Goal: Register for event/course

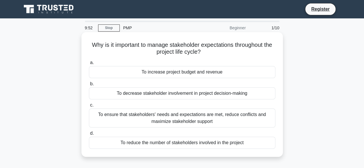
click at [166, 69] on div "To increase project budget and revenue" at bounding box center [182, 72] width 187 height 12
click at [89, 65] on input "a. To increase project budget and revenue" at bounding box center [89, 63] width 0 height 4
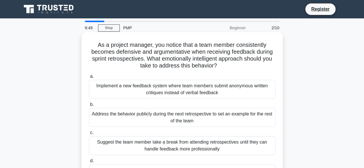
click at [137, 92] on div "Implement a new feedback system where team members submit anonymous written cri…" at bounding box center [182, 89] width 187 height 19
click at [89, 79] on input "a. Implement a new feedback system where team members submit anonymous written …" at bounding box center [89, 77] width 0 height 4
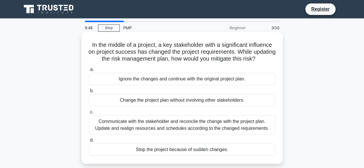
click at [141, 85] on div "Ignore the changes and continue with the original project plan." at bounding box center [182, 79] width 187 height 12
click at [89, 72] on input "a. Ignore the changes and continue with the original project plan." at bounding box center [89, 70] width 0 height 4
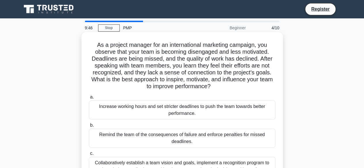
click at [129, 106] on div "Increase working hours and set stricter deadlines to push the team towards bett…" at bounding box center [182, 110] width 187 height 19
click at [89, 99] on input "a. Increase working hours and set stricter deadlines to push the team towards b…" at bounding box center [89, 98] width 0 height 4
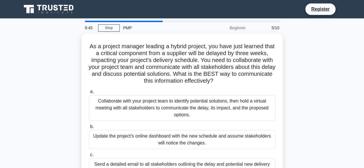
click at [129, 106] on div "Collaborate with your project team to identify potential solutions, then hold a…" at bounding box center [182, 108] width 187 height 26
click at [89, 94] on input "a. Collaborate with your project team to identify potential solutions, then hol…" at bounding box center [89, 92] width 0 height 4
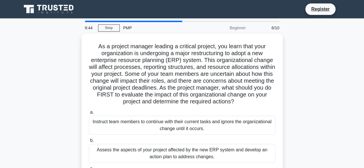
click at [129, 106] on div "As a project manager leading a critical project, you learn that your organizati…" at bounding box center [182, 127] width 197 height 183
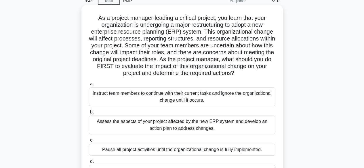
scroll to position [28, 0]
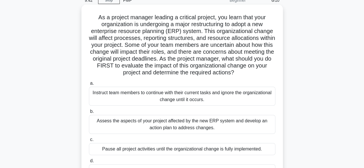
click at [128, 103] on div "Instruct team members to continue with their current tasks and ignore the organ…" at bounding box center [182, 96] width 187 height 19
click at [89, 86] on input "a. Instruct team members to continue with their current tasks and ignore the or…" at bounding box center [89, 84] width 0 height 4
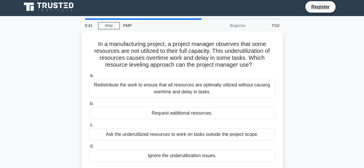
scroll to position [0, 0]
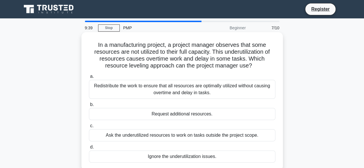
click at [134, 95] on div "Redistribute the work to ensure that all resources are optimally utilized witho…" at bounding box center [182, 89] width 187 height 19
click at [89, 79] on input "a. Redistribute the work to ensure that all resources are optimally utilized wi…" at bounding box center [89, 77] width 0 height 4
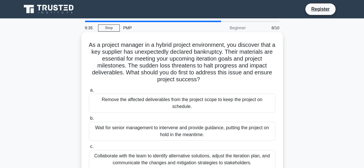
click at [184, 103] on div "Remove the affected deliverables from the project scope to keep the project on …" at bounding box center [182, 103] width 187 height 19
click at [89, 92] on input "a. Remove the affected deliverables from the project scope to keep the project …" at bounding box center [89, 91] width 0 height 4
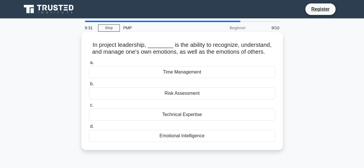
click at [199, 76] on div "Time Management" at bounding box center [182, 72] width 187 height 12
click at [89, 65] on input "a. Time Management" at bounding box center [89, 63] width 0 height 4
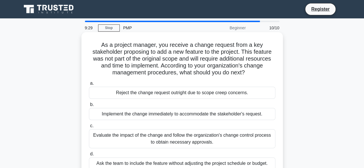
click at [193, 93] on div "Reject the change request outright due to scope creep concerns." at bounding box center [182, 93] width 187 height 12
click at [89, 86] on input "a. Reject the change request outright due to scope creep concerns." at bounding box center [89, 84] width 0 height 4
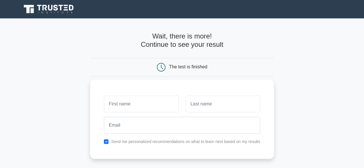
click at [149, 105] on input "text" at bounding box center [141, 104] width 75 height 17
type input "anna"
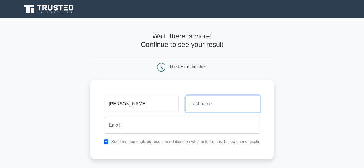
click at [196, 105] on input "text" at bounding box center [223, 104] width 75 height 17
click at [206, 103] on input "wabwiz" at bounding box center [223, 104] width 75 height 17
type input "w"
click at [188, 110] on input "zain" at bounding box center [223, 104] width 75 height 17
type input "zain"
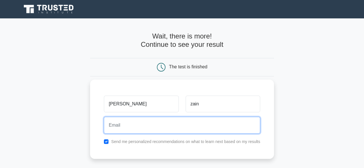
click at [144, 131] on input "email" at bounding box center [182, 125] width 156 height 17
type input "nekesaa06@gmail.com"
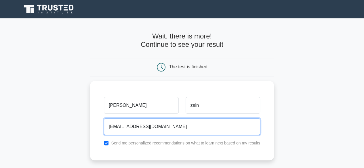
scroll to position [120, 0]
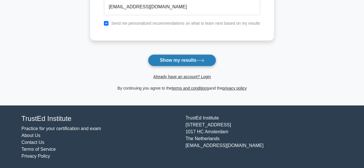
click at [174, 61] on button "Show my results" at bounding box center [182, 60] width 68 height 12
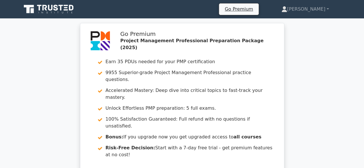
click at [45, 63] on div "Go Premium Project Management Professional Preparation Package (2025) Earn 35 P…" at bounding box center [182, 111] width 364 height 176
